Goal: Information Seeking & Learning: Find specific fact

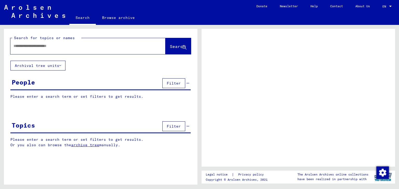
click at [86, 49] on input "text" at bounding box center [83, 45] width 139 height 5
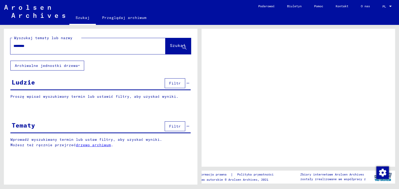
type input "*********"
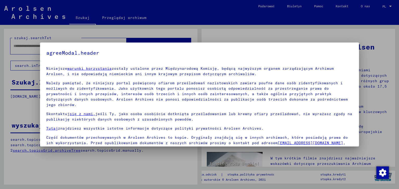
scroll to position [19, 0]
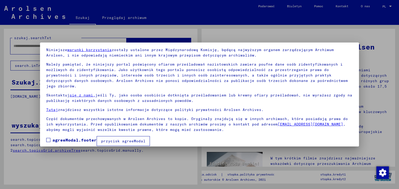
click at [48, 138] on span at bounding box center [48, 140] width 4 height 4
click at [109, 139] on font "przycisk agreeModal" at bounding box center [123, 141] width 44 height 5
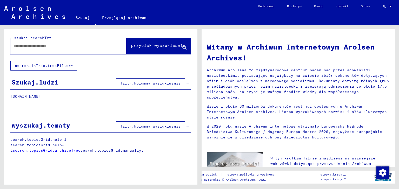
click at [53, 44] on input "text" at bounding box center [62, 45] width 97 height 5
type input "**********"
click at [131, 46] on font "przycisk wyszukiwania" at bounding box center [158, 45] width 55 height 5
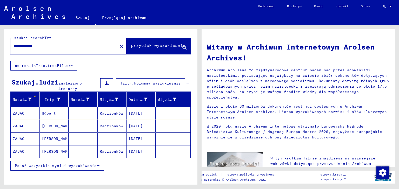
click at [48, 137] on font "[PERSON_NAME]" at bounding box center [57, 139] width 30 height 5
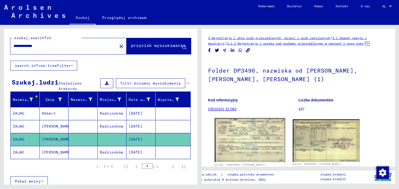
click at [256, 144] on img at bounding box center [250, 140] width 70 height 44
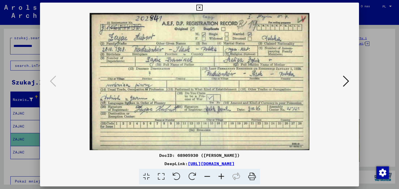
click at [347, 81] on icon at bounding box center [346, 81] width 6 height 12
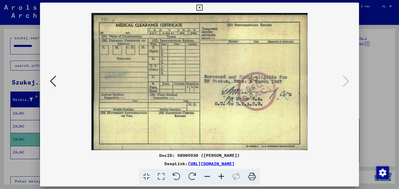
click at [55, 82] on icon at bounding box center [53, 81] width 6 height 12
